Goal: Task Accomplishment & Management: Manage account settings

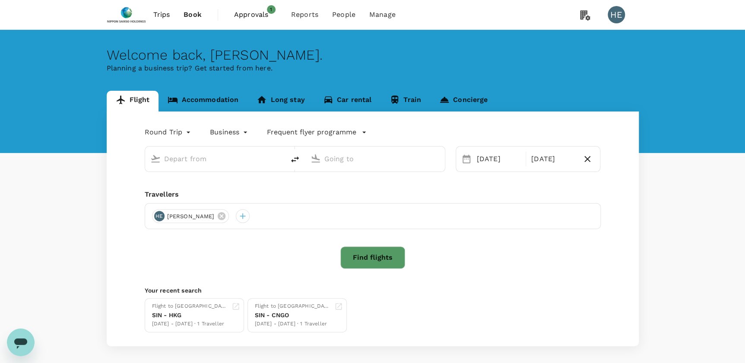
type input "Singapore Changi (SIN)"
type input "New Chitose (CTS)"
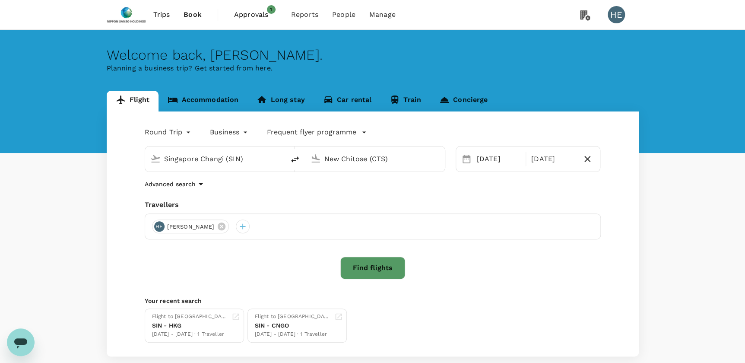
click at [264, 14] on span "Approvals" at bounding box center [255, 15] width 43 height 10
